Goal: Task Accomplishment & Management: Use online tool/utility

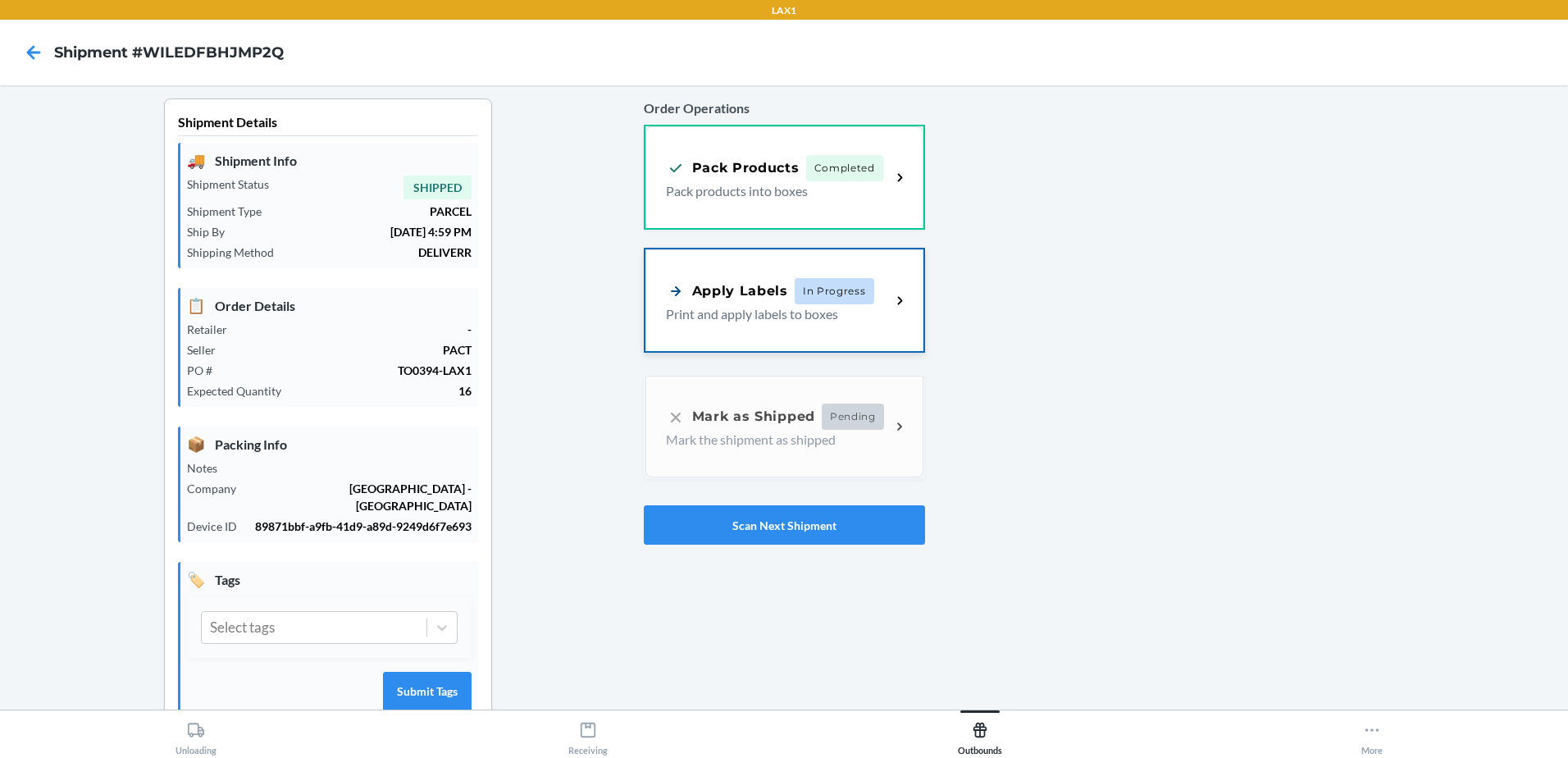
click at [873, 333] on div "Apply Labels In Progress Print and apply labels to boxes" at bounding box center [784, 301] width 278 height 102
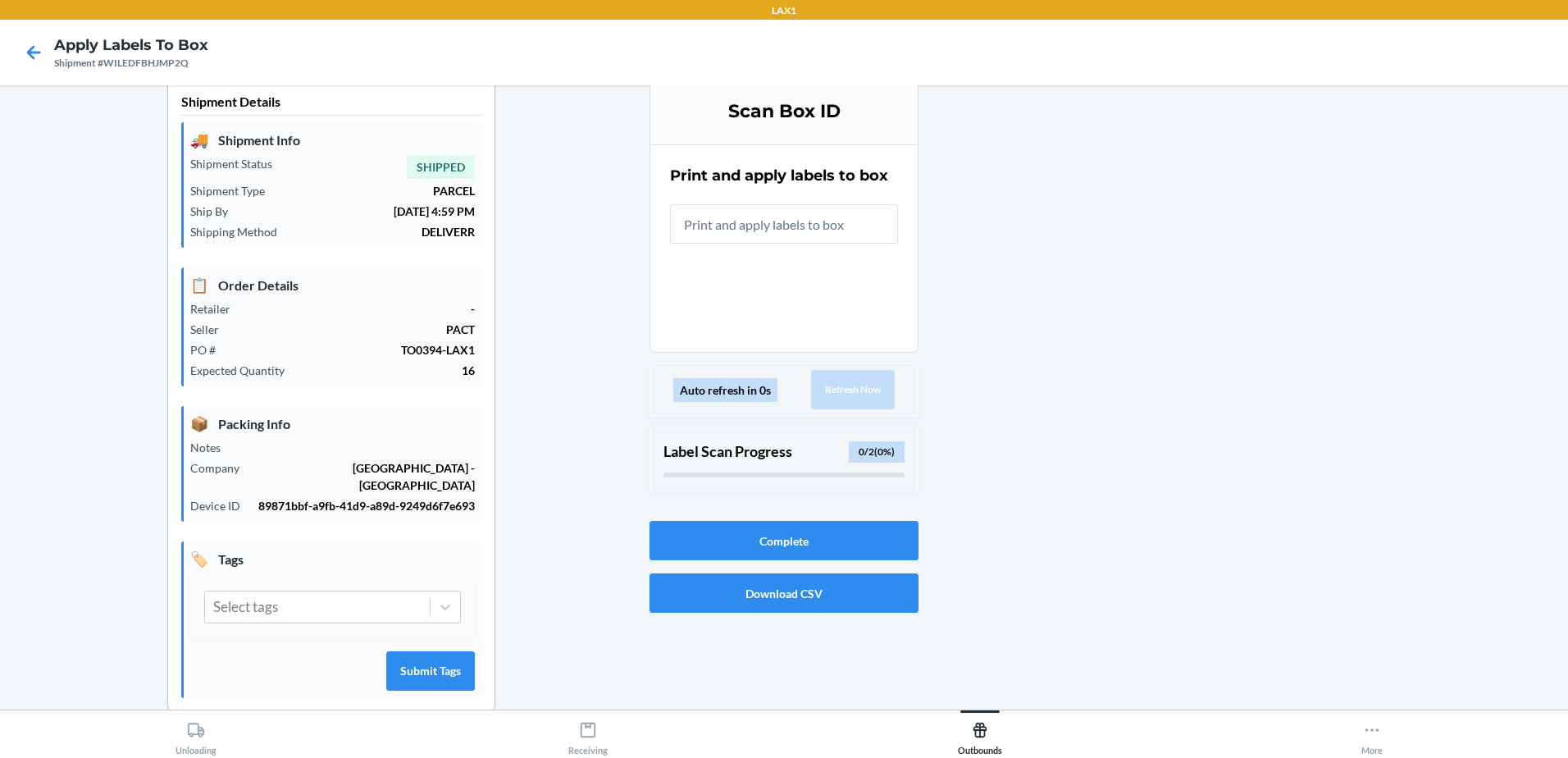
scroll to position [32, 0]
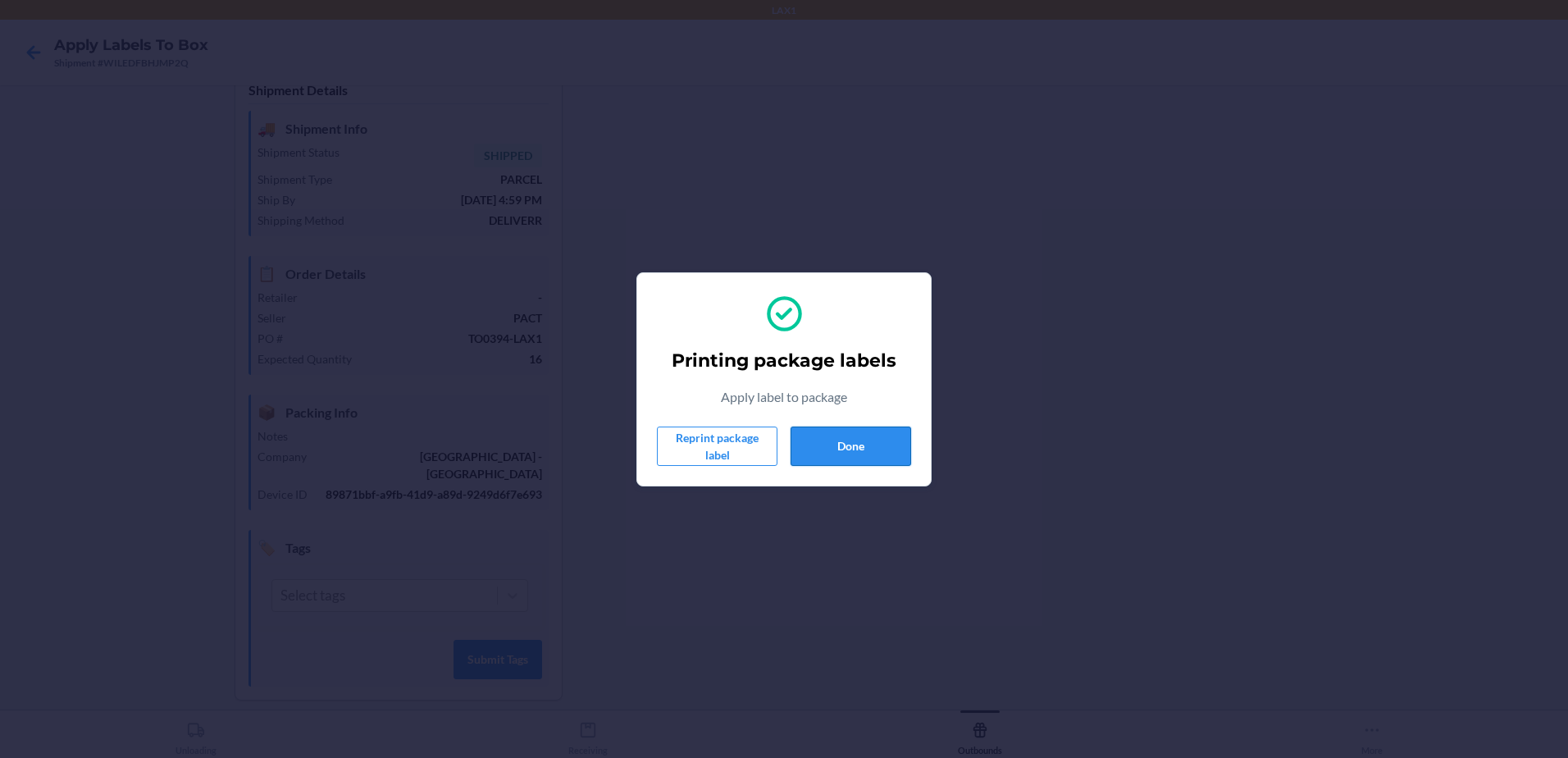
click at [879, 442] on button "Done" at bounding box center [851, 446] width 121 height 39
click at [852, 456] on button "Done" at bounding box center [851, 446] width 121 height 39
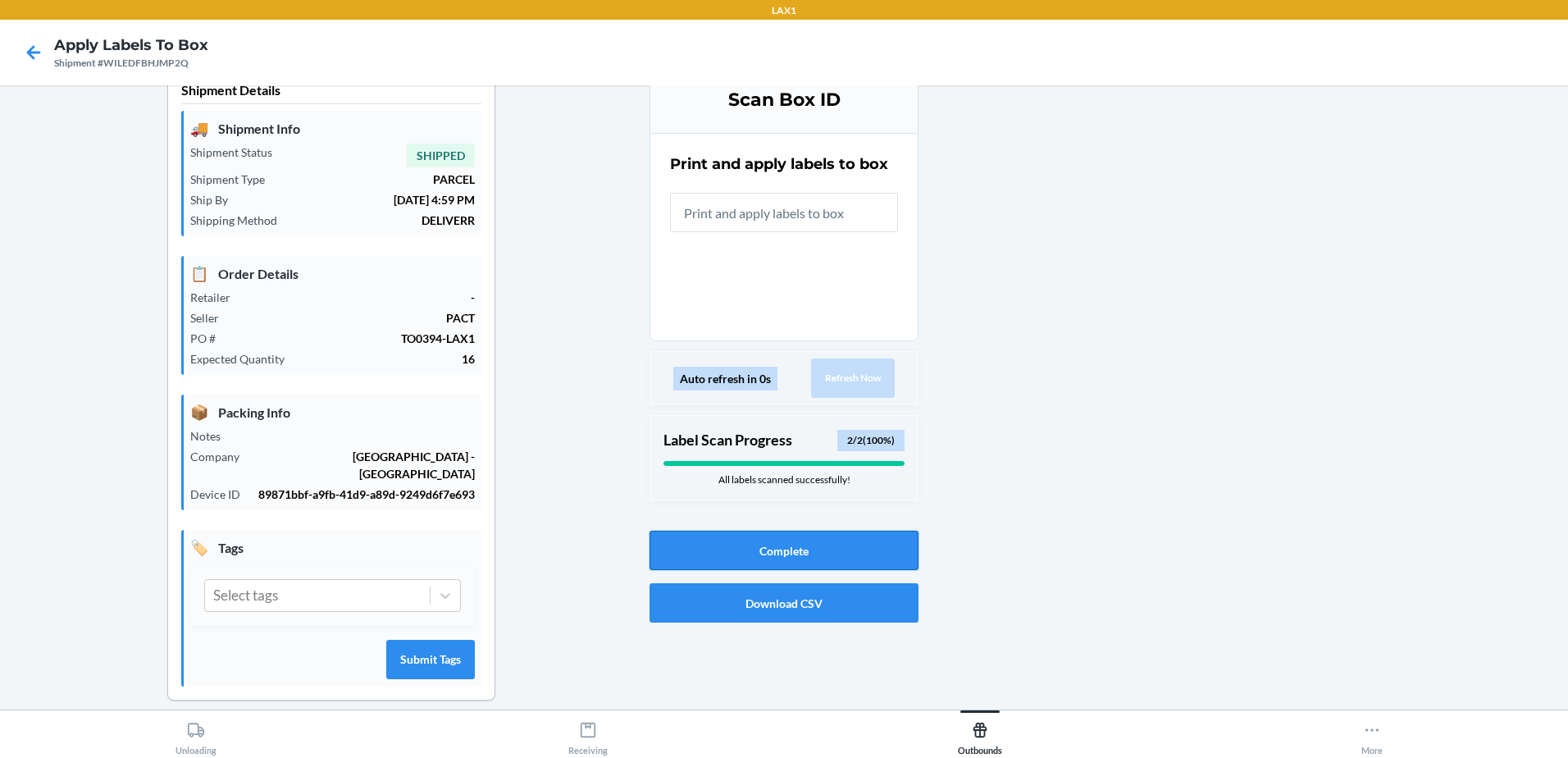
click at [860, 555] on button "Complete" at bounding box center [784, 550] width 269 height 39
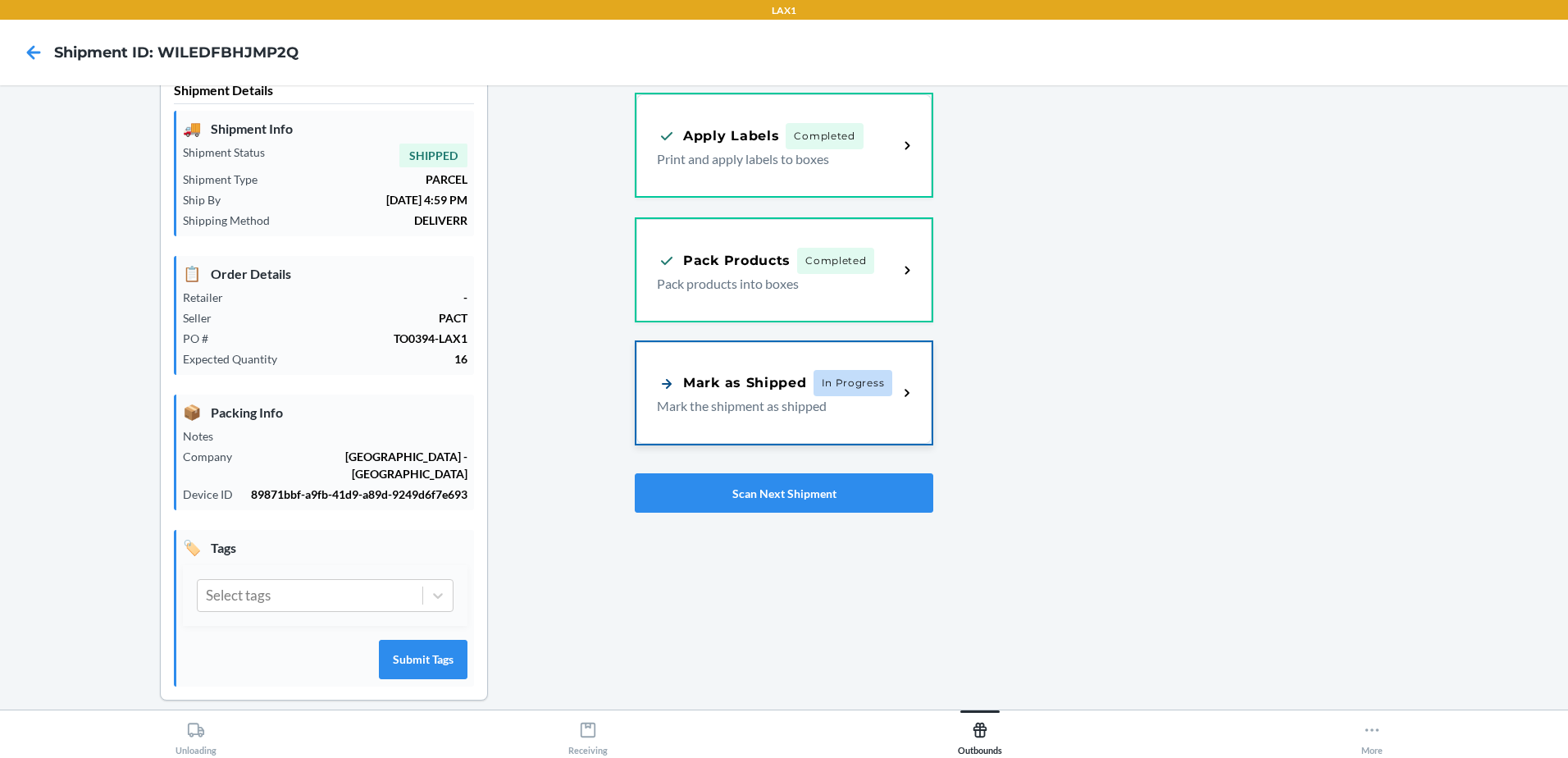
click at [807, 429] on div "Mark as Shipped In Progress Mark the shipment as shipped" at bounding box center [784, 393] width 295 height 102
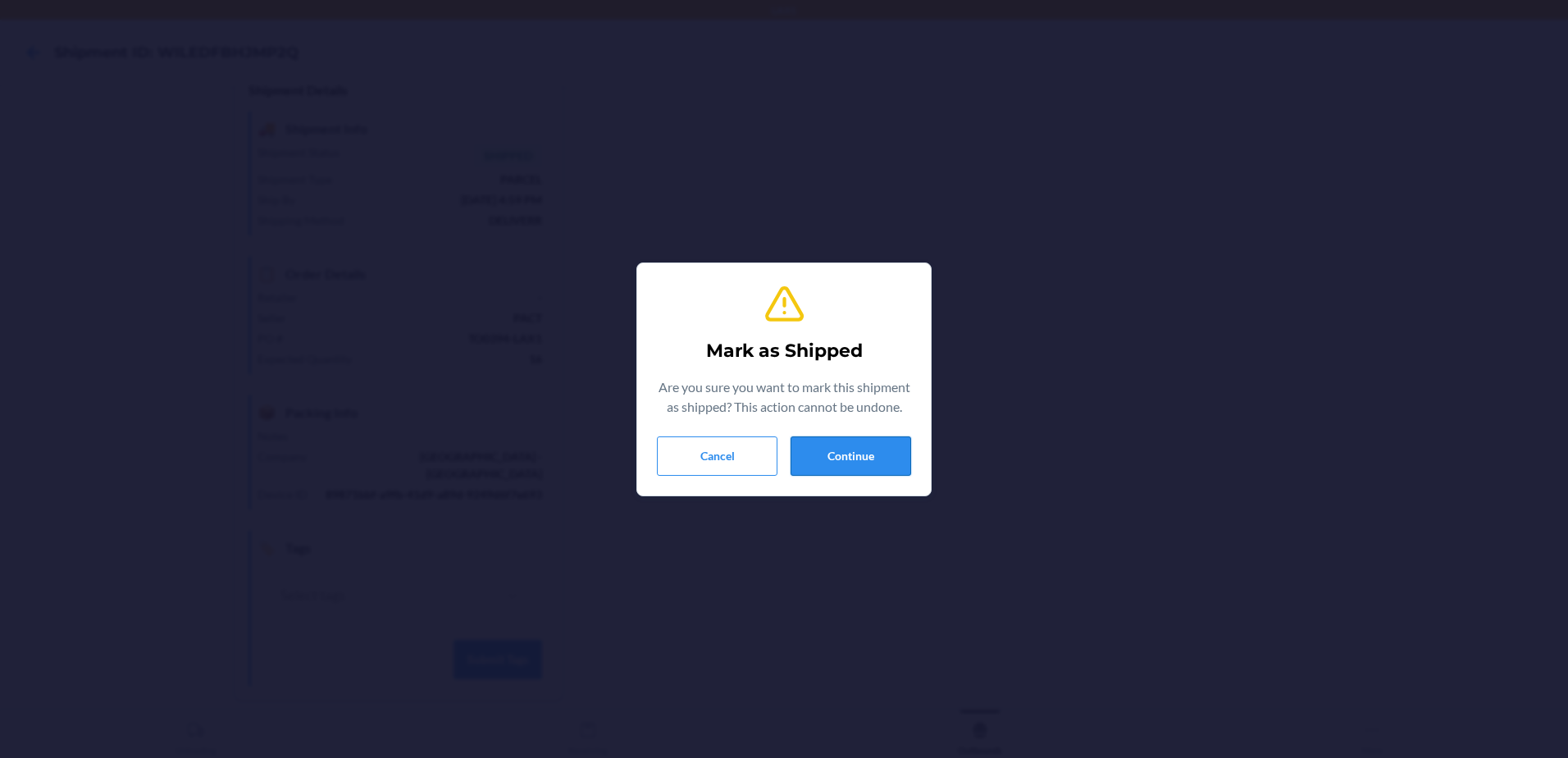
click at [839, 446] on button "Continue" at bounding box center [851, 456] width 121 height 39
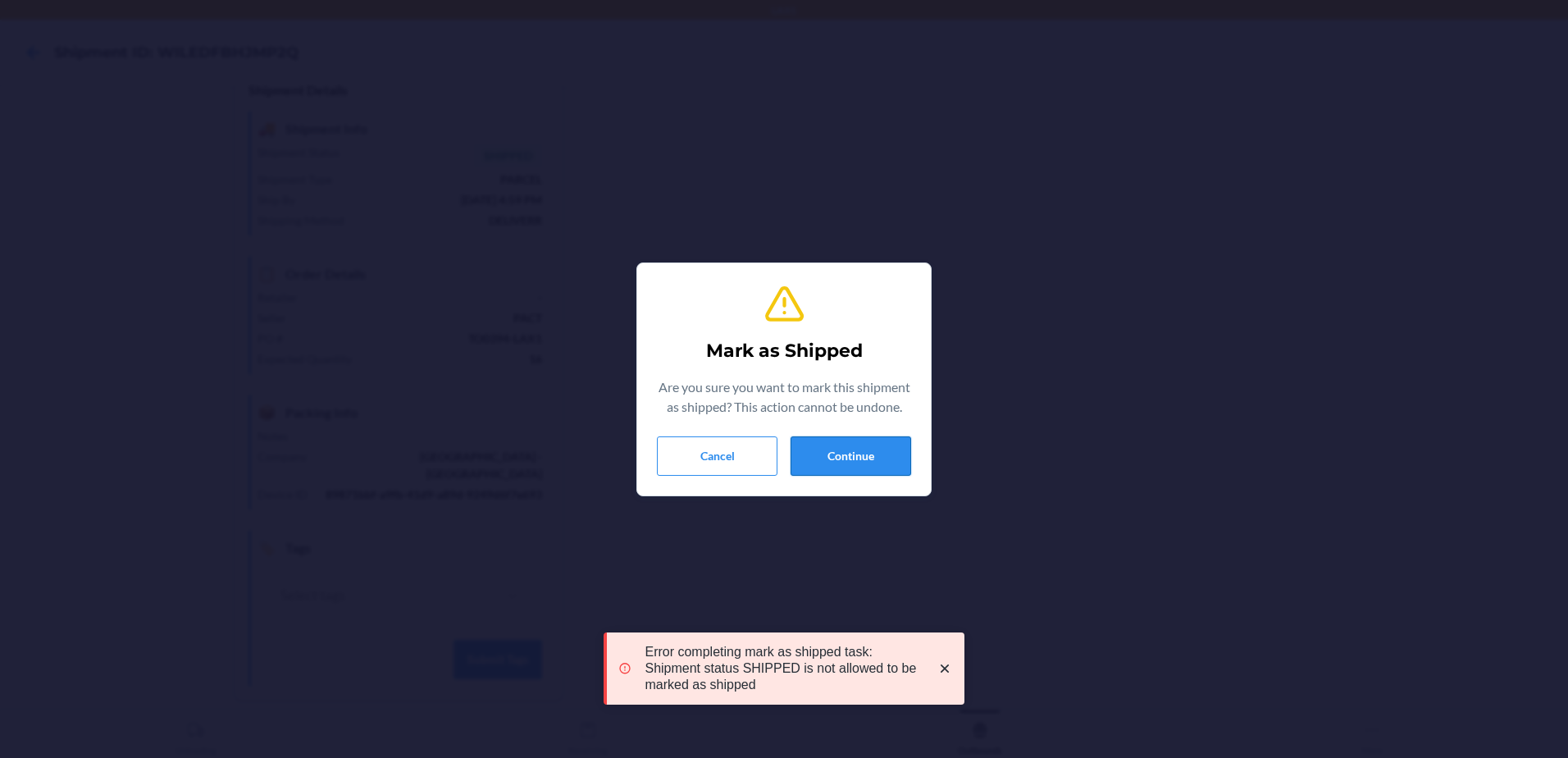
click at [879, 466] on button "Continue" at bounding box center [851, 456] width 121 height 39
